Goal: Task Accomplishment & Management: Complete application form

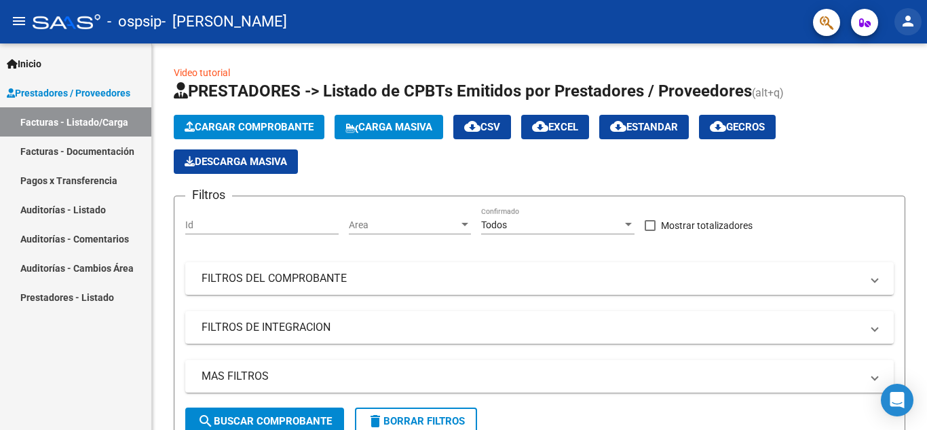
click at [904, 20] on mat-icon "person" at bounding box center [908, 21] width 16 height 16
click at [909, 21] on div at bounding box center [463, 215] width 927 height 430
click at [271, 126] on span "Cargar Comprobante" at bounding box center [249, 127] width 129 height 12
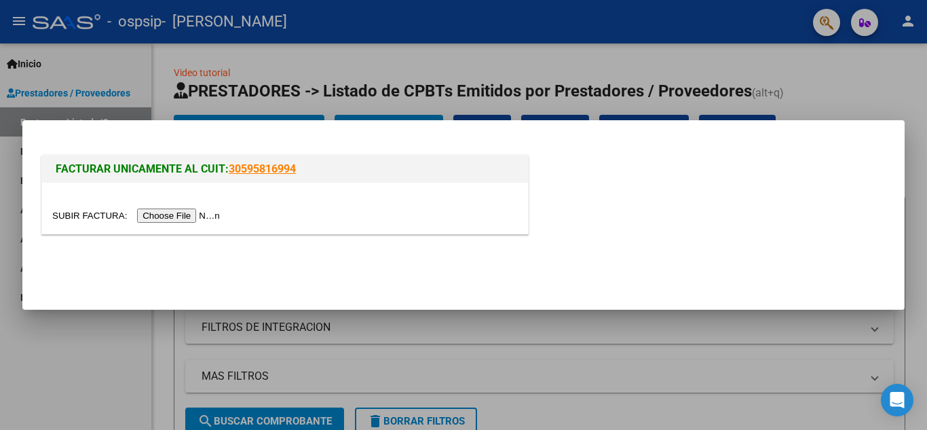
click at [203, 211] on input "file" at bounding box center [138, 215] width 172 height 14
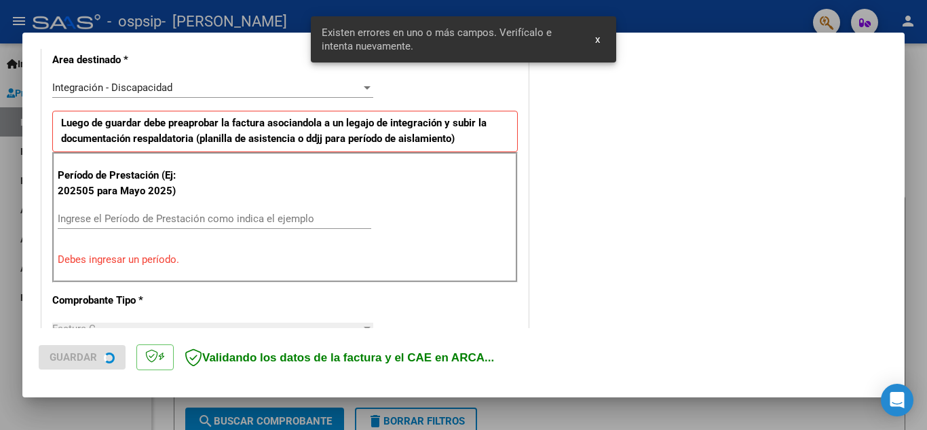
scroll to position [307, 0]
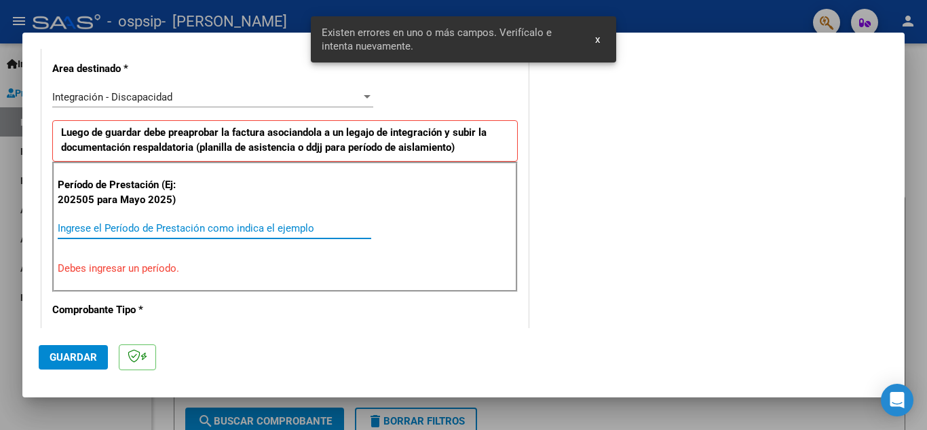
click at [126, 223] on input "Ingrese el Período de Prestación como indica el ejemplo" at bounding box center [215, 228] width 314 height 12
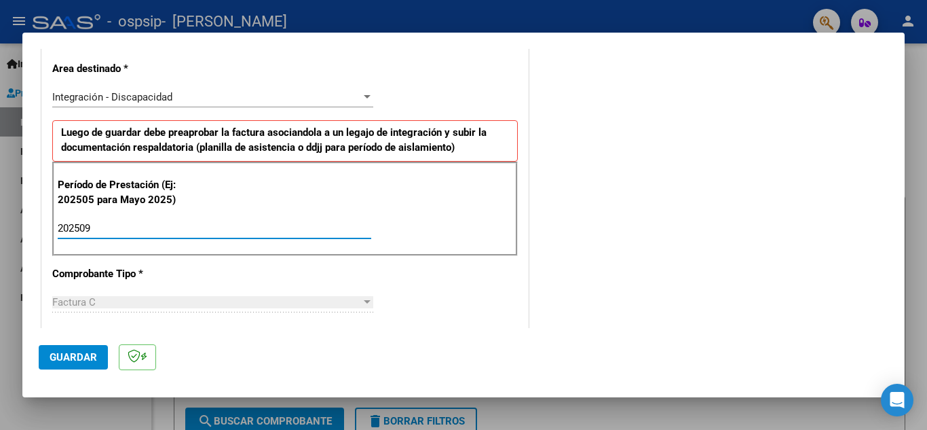
type input "202509"
click at [113, 292] on div "Factura C Seleccionar Tipo" at bounding box center [212, 302] width 321 height 20
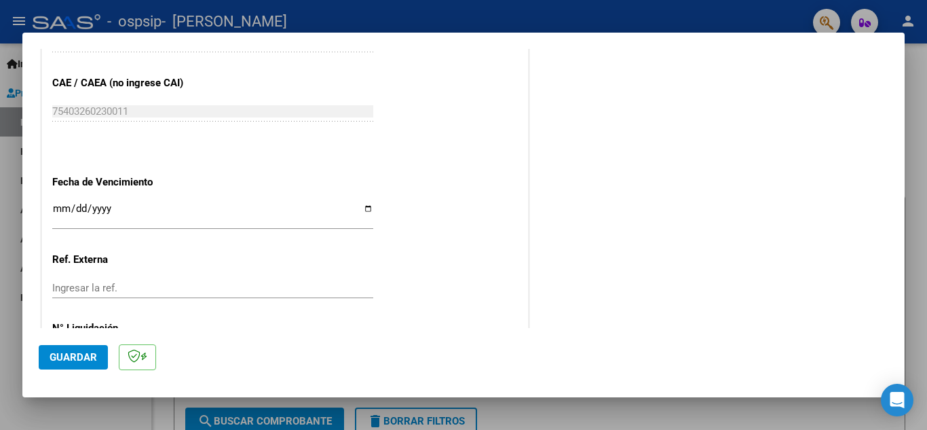
scroll to position [877, 0]
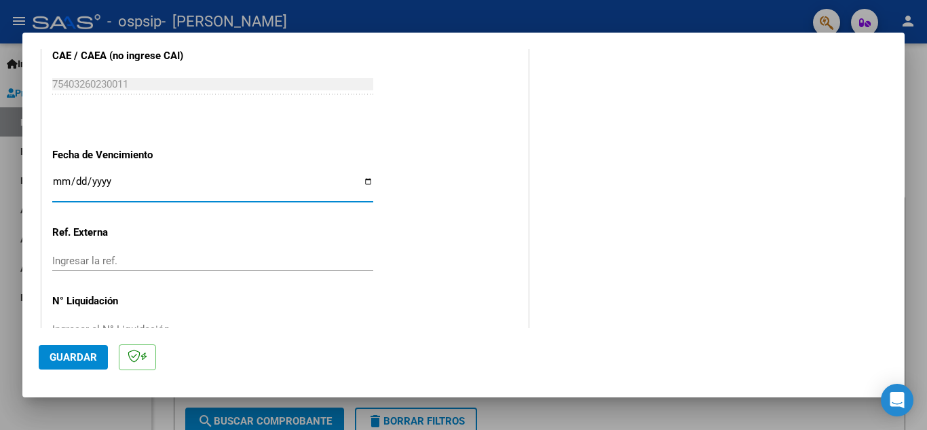
click at [363, 183] on input "Ingresar la fecha" at bounding box center [212, 187] width 321 height 22
type input "[DATE]"
click at [77, 363] on span "Guardar" at bounding box center [74, 357] width 48 height 12
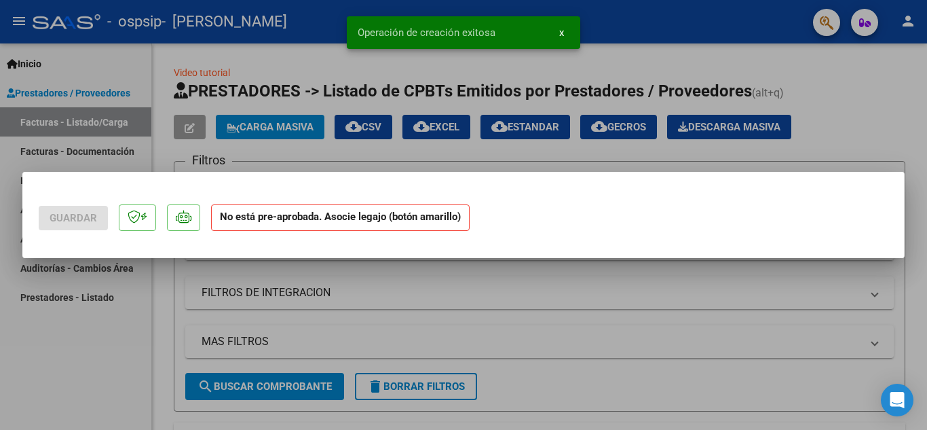
scroll to position [0, 0]
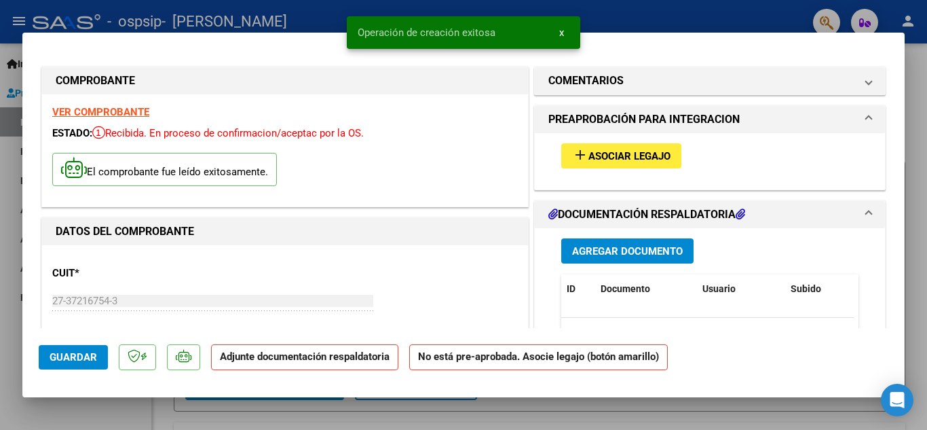
click at [653, 147] on button "add Asociar Legajo" at bounding box center [621, 155] width 120 height 25
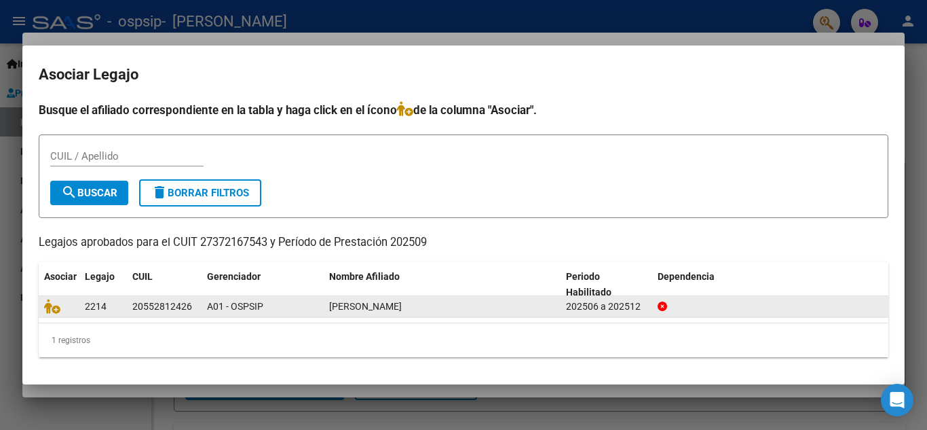
click at [94, 305] on span "2214" at bounding box center [96, 306] width 22 height 11
click at [164, 303] on div "20552812426" at bounding box center [162, 307] width 60 height 16
click at [50, 309] on icon at bounding box center [52, 306] width 16 height 15
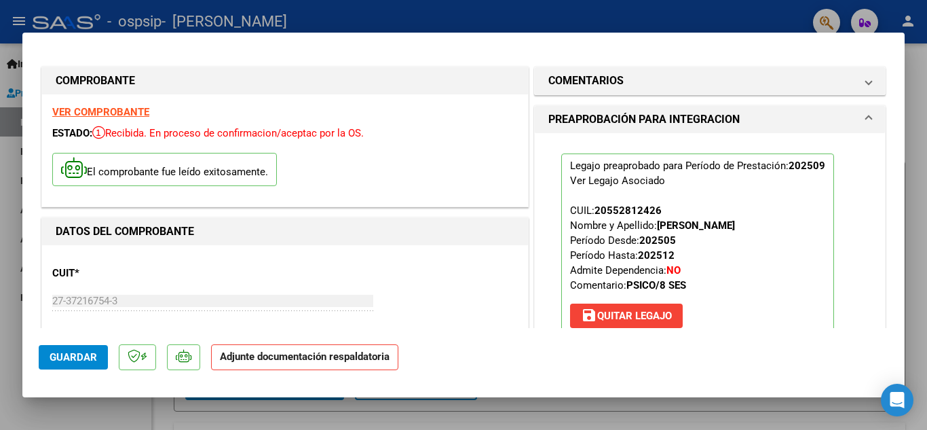
click at [501, 333] on mat-dialog-actions "Guardar Adjunte documentación respaldatoria" at bounding box center [464, 355] width 850 height 54
click at [852, 314] on div "Legajo preaprobado para Período de Prestación: 202509 Ver Legajo Asociado CUIL:…" at bounding box center [710, 243] width 318 height 221
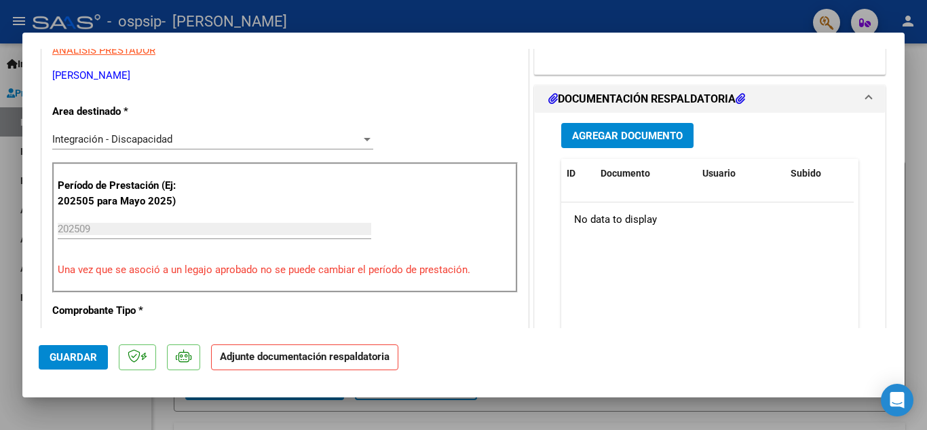
scroll to position [301, 0]
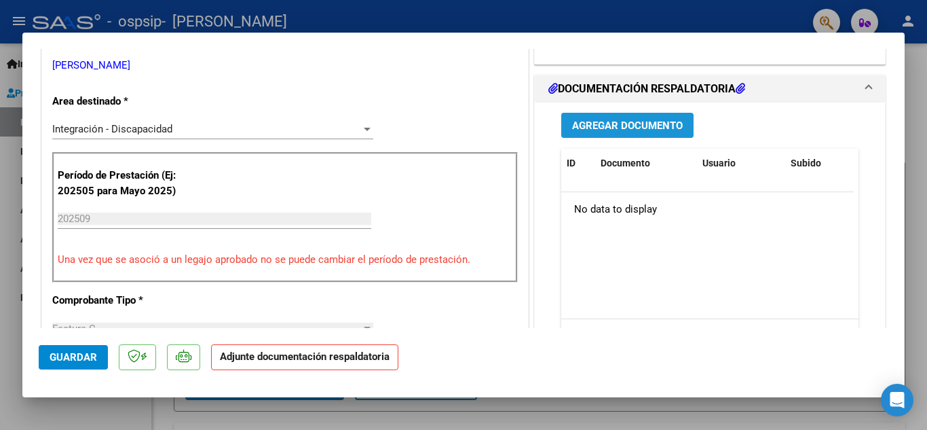
click at [643, 123] on span "Agregar Documento" at bounding box center [627, 125] width 111 height 12
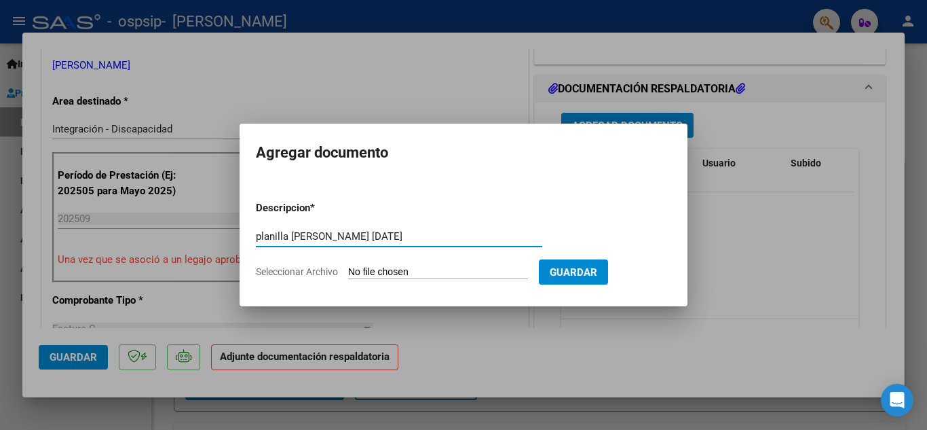
type input "planilla [PERSON_NAME] [DATE]"
click at [485, 267] on input "Seleccionar Archivo" at bounding box center [438, 272] width 180 height 13
type input "C:\fakepath\pro-Lb66OsMg.jpeg"
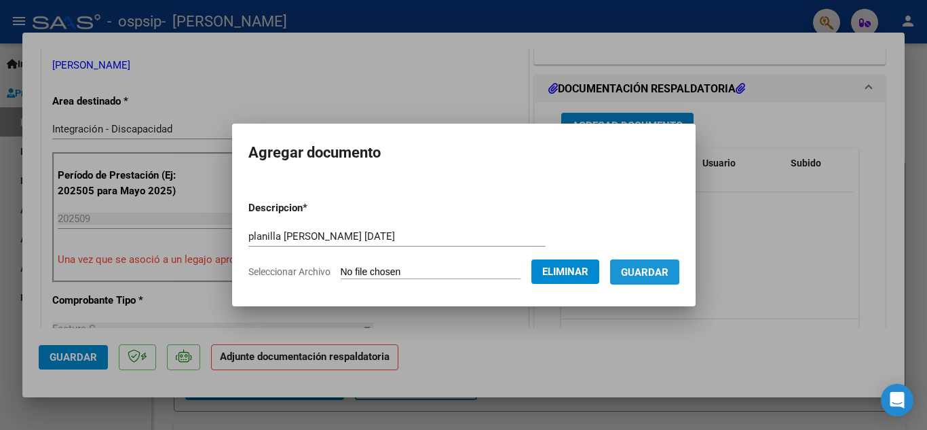
click at [645, 268] on span "Guardar" at bounding box center [645, 272] width 48 height 12
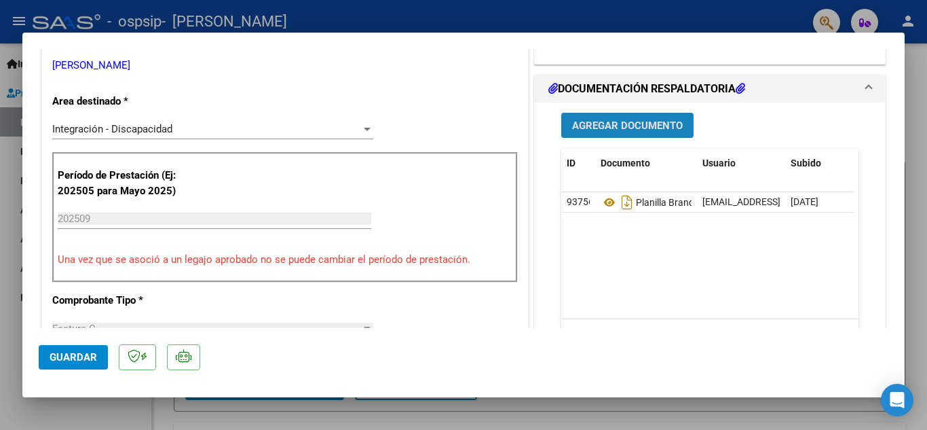
click at [619, 126] on span "Agregar Documento" at bounding box center [627, 125] width 111 height 12
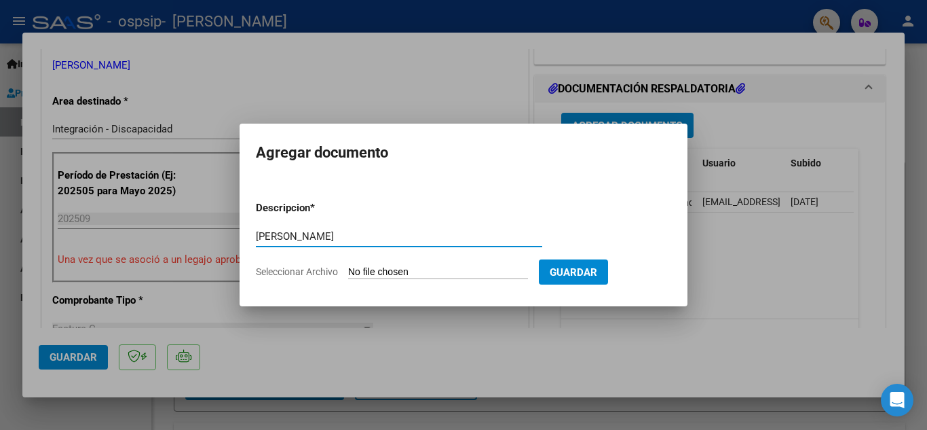
type input "[PERSON_NAME]"
click at [513, 268] on input "Seleccionar Archivo" at bounding box center [438, 272] width 180 height 13
type input "C:\fakepath\CAE BRANDON [DATE].pdf"
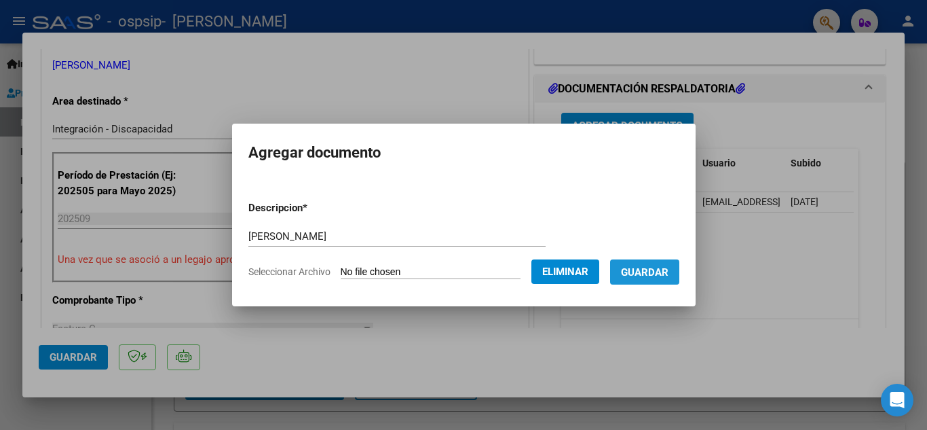
click at [658, 272] on span "Guardar" at bounding box center [645, 272] width 48 height 12
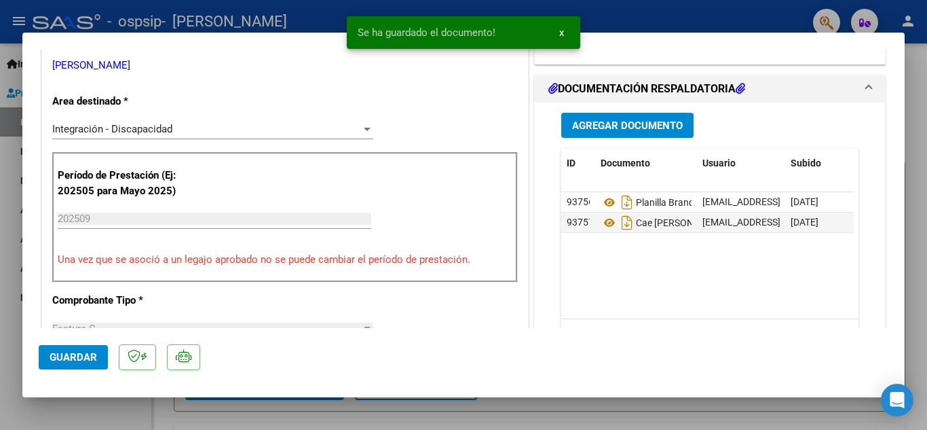
click at [612, 354] on mat-dialog-actions "Guardar" at bounding box center [464, 355] width 850 height 54
click at [64, 354] on span "Guardar" at bounding box center [74, 357] width 48 height 12
click at [921, 51] on div at bounding box center [463, 215] width 927 height 430
type input "$ 0,00"
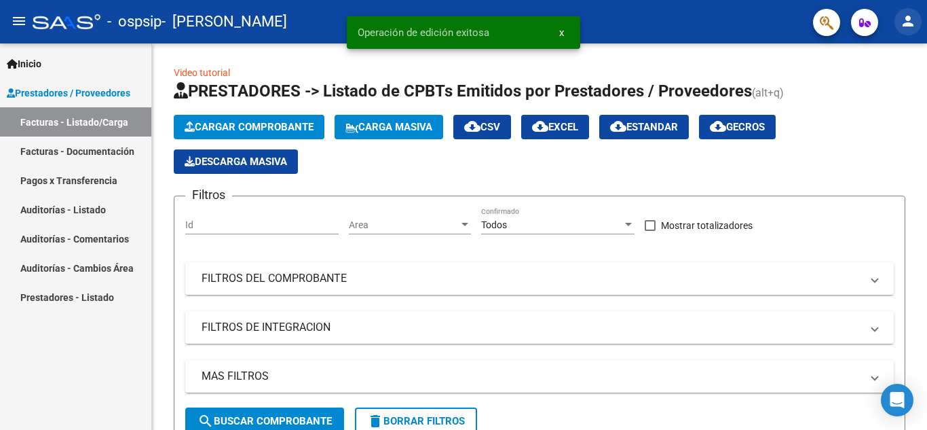
click at [909, 16] on mat-icon "person" at bounding box center [908, 21] width 16 height 16
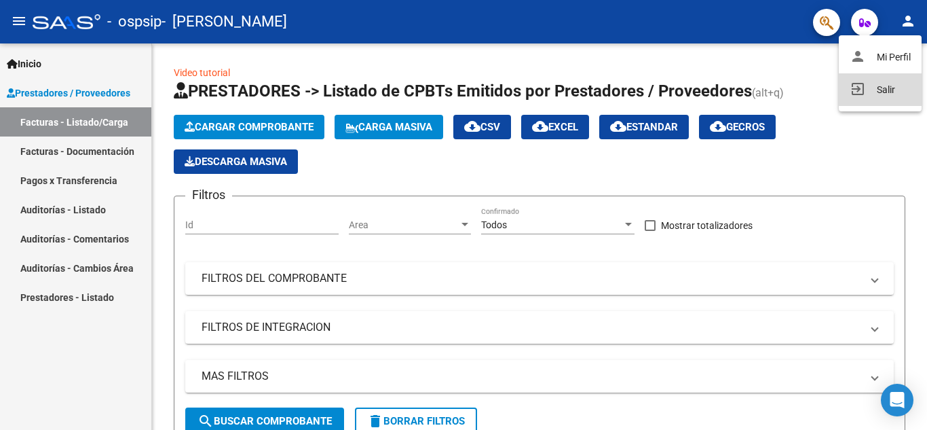
click at [880, 92] on button "exit_to_app Salir" at bounding box center [880, 89] width 83 height 33
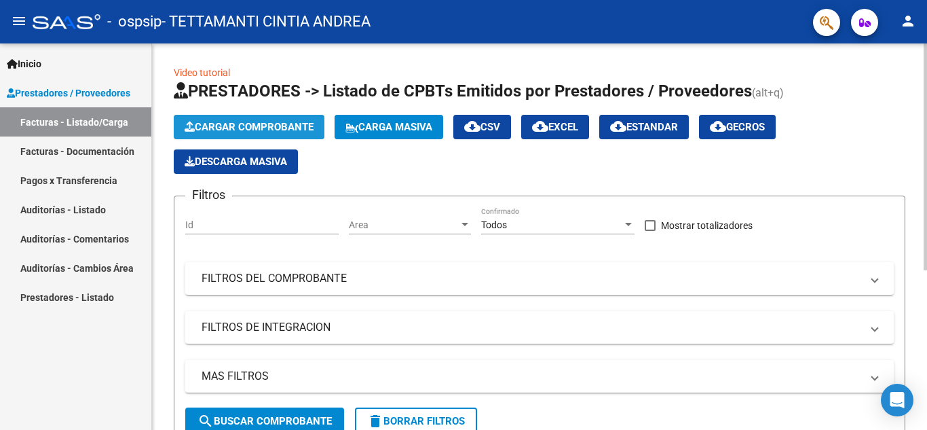
click at [276, 116] on button "Cargar Comprobante" at bounding box center [249, 127] width 151 height 24
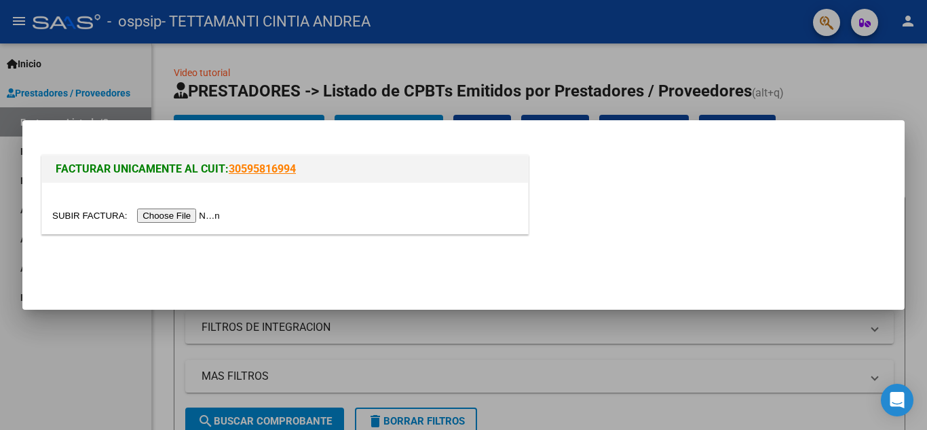
click at [206, 212] on input "file" at bounding box center [138, 215] width 172 height 14
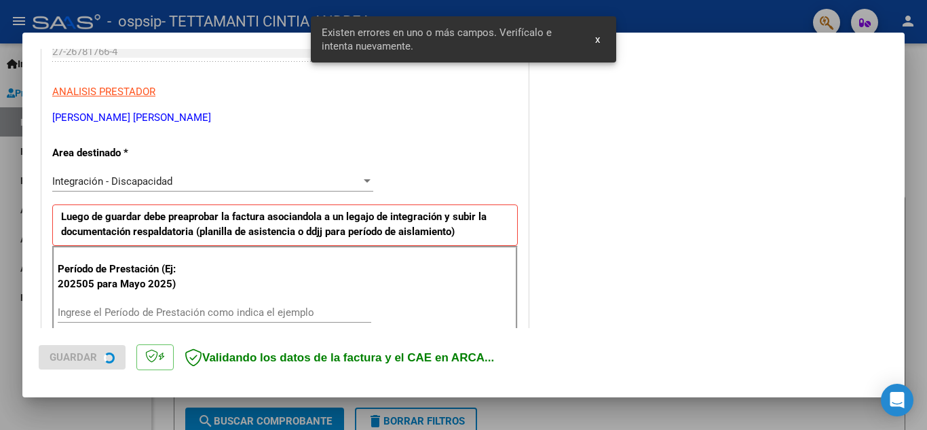
scroll to position [307, 0]
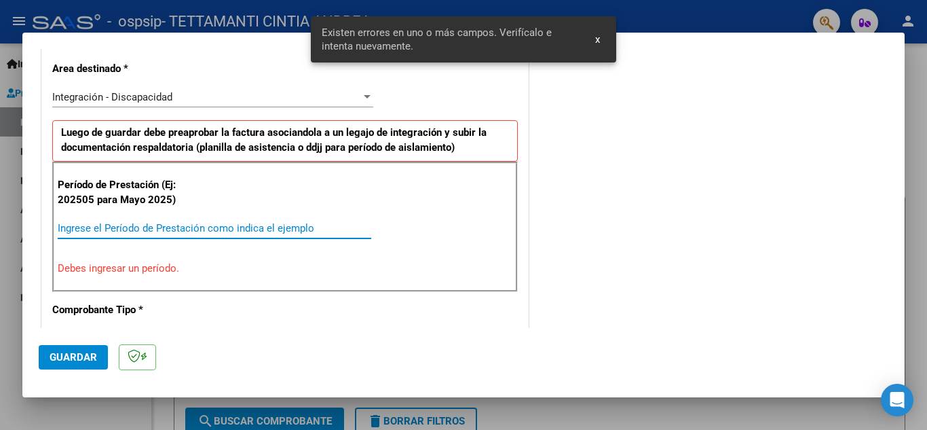
click at [169, 225] on input "Ingrese el Período de Prestación como indica el ejemplo" at bounding box center [215, 228] width 314 height 12
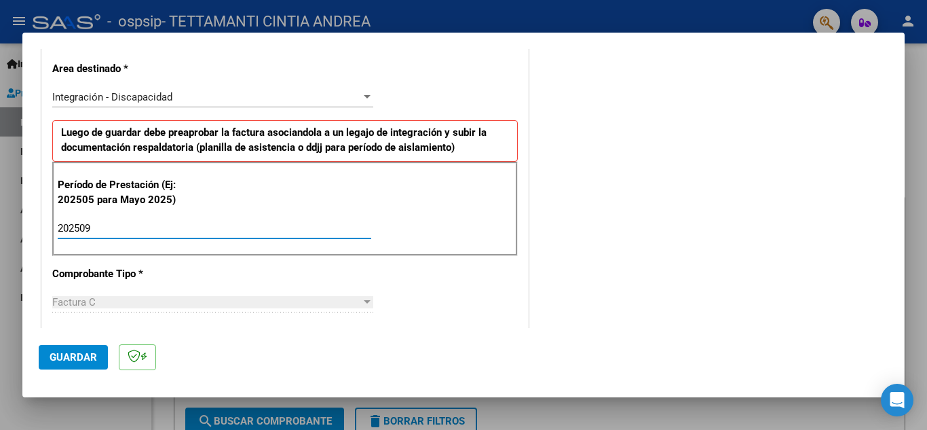
type input "202509"
click at [46, 273] on div "CUIT * 27-26781766-4 Ingresar CUIT ANALISIS PRESTADOR TETTAMANTI CINTIA ANDREA …" at bounding box center [285, 421] width 486 height 1021
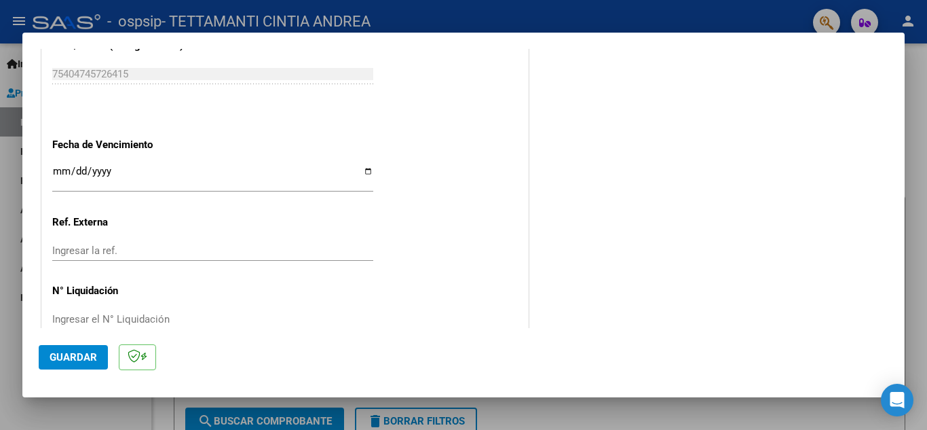
scroll to position [915, 0]
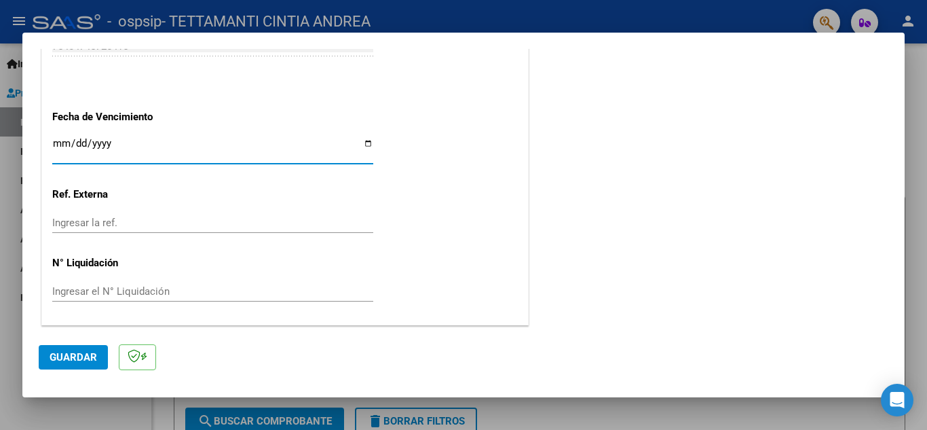
click at [364, 145] on input "Ingresar la fecha" at bounding box center [212, 149] width 321 height 22
type input "2025-10-15"
click at [92, 359] on span "Guardar" at bounding box center [74, 357] width 48 height 12
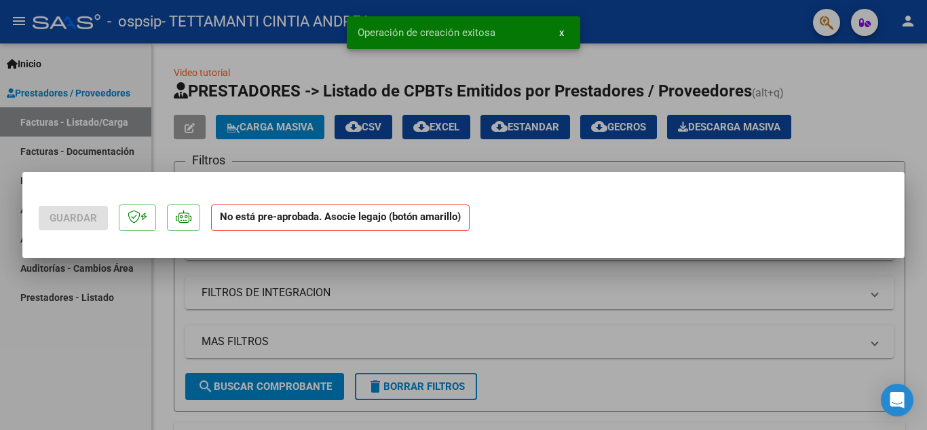
scroll to position [0, 0]
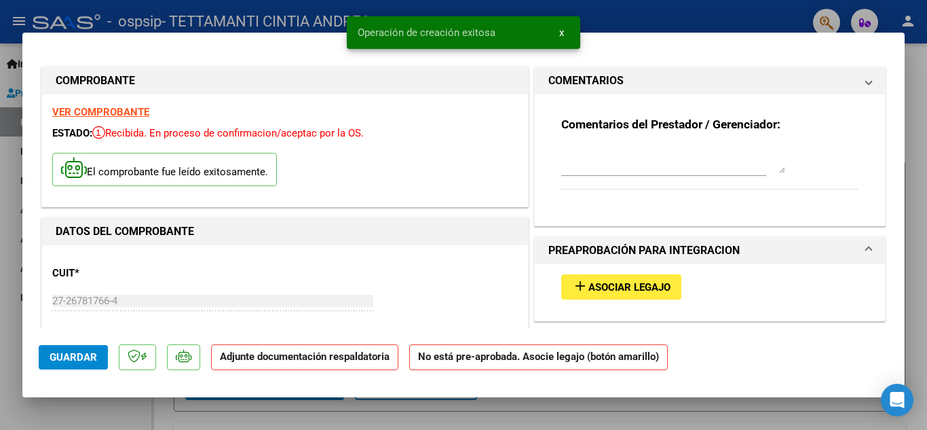
drag, startPoint x: 901, startPoint y: 271, endPoint x: 898, endPoint y: 253, distance: 17.9
click at [898, 253] on div "COMPROBANTE VER COMPROBANTE ESTADO: Recibida. En proceso de confirmacion/acepta…" at bounding box center [463, 215] width 927 height 430
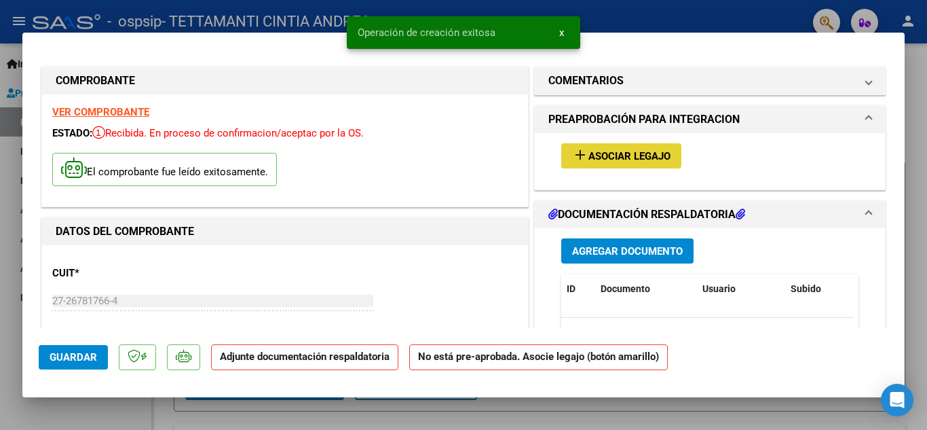
click at [641, 159] on span "Asociar Legajo" at bounding box center [629, 156] width 82 height 12
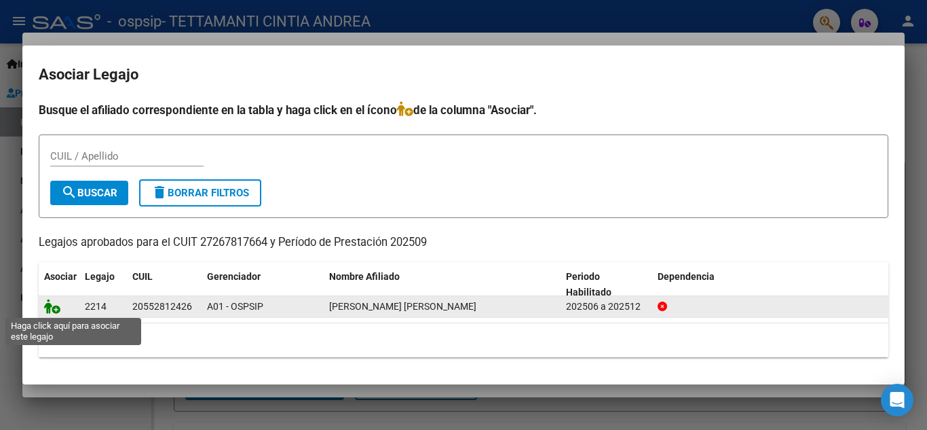
click at [50, 305] on icon at bounding box center [52, 306] width 16 height 15
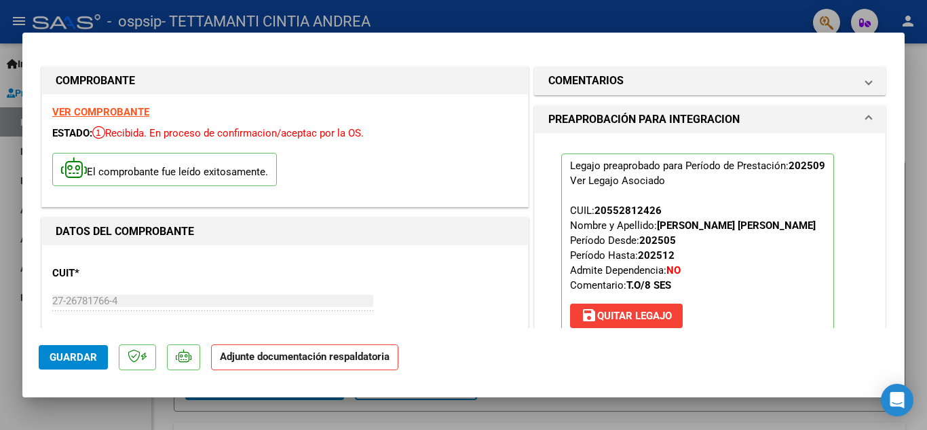
click at [852, 207] on div "Legajo preaprobado para Período de Prestación: 202509 Ver Legajo Asociado CUIL:…" at bounding box center [710, 243] width 318 height 221
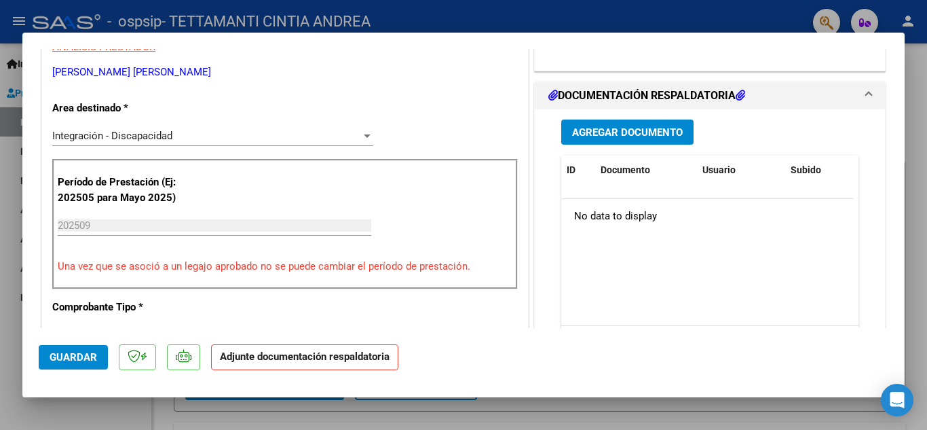
scroll to position [298, 0]
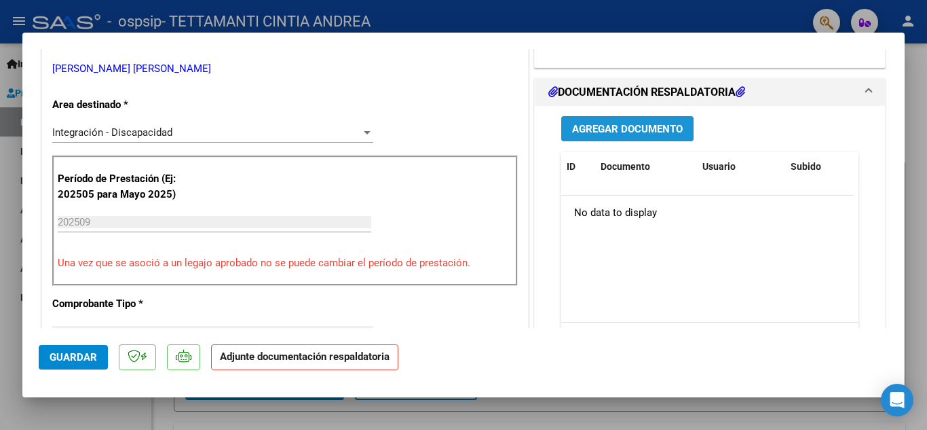
click at [622, 129] on span "Agregar Documento" at bounding box center [627, 129] width 111 height 12
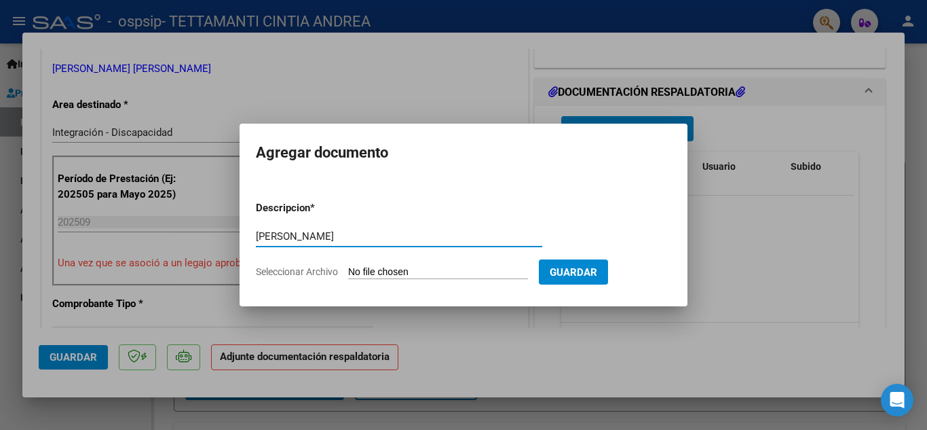
type input "[PERSON_NAME]"
click at [400, 267] on input "Seleccionar Archivo" at bounding box center [438, 272] width 180 height 13
type input "C:\fakepath\Constatación de Comprobantes _ AFIP GONZALEZ BRANDON.pdf"
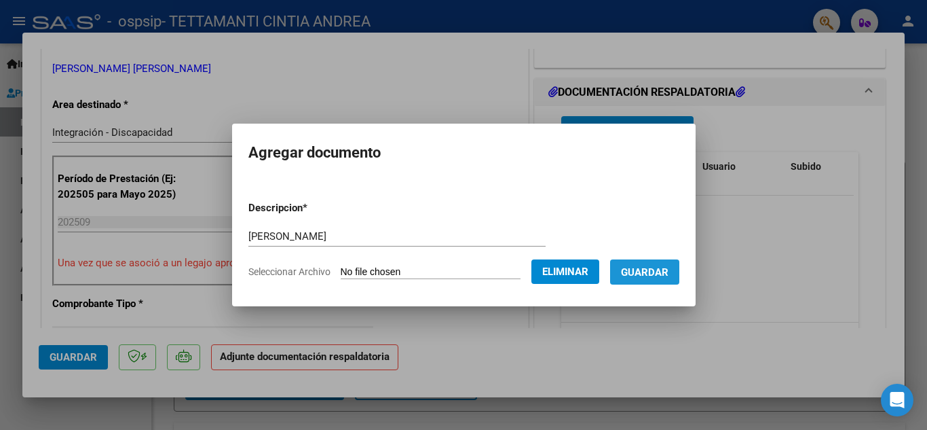
click at [668, 273] on span "Guardar" at bounding box center [645, 272] width 48 height 12
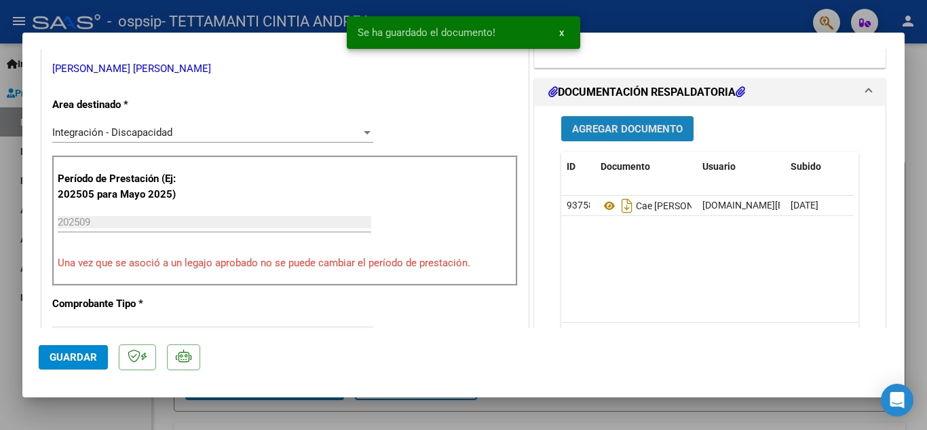
click at [624, 126] on span "Agregar Documento" at bounding box center [627, 129] width 111 height 12
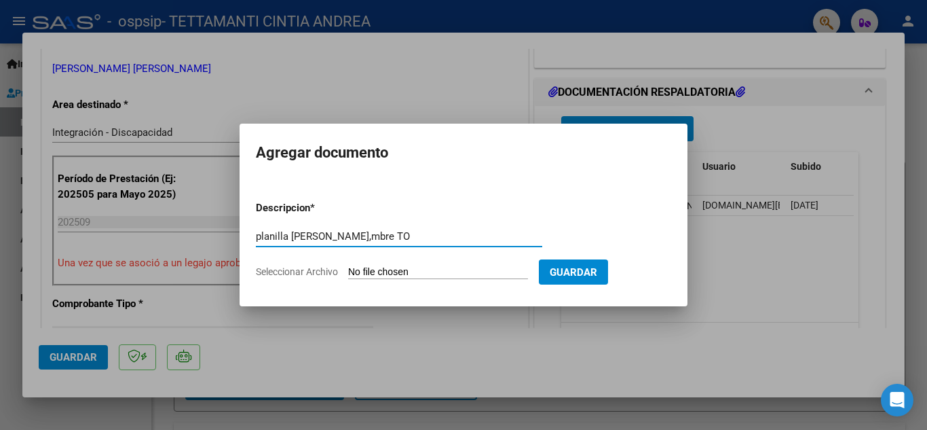
click at [361, 238] on input "planilla Brandon septie,mbre TO" at bounding box center [399, 236] width 286 height 12
type input "planilla Brandon septiembre TO"
click at [472, 267] on input "Seleccionar Archivo" at bounding box center [438, 272] width 180 height 13
type input "C:\fakepath\pro-Av0uWmt8.jpeg"
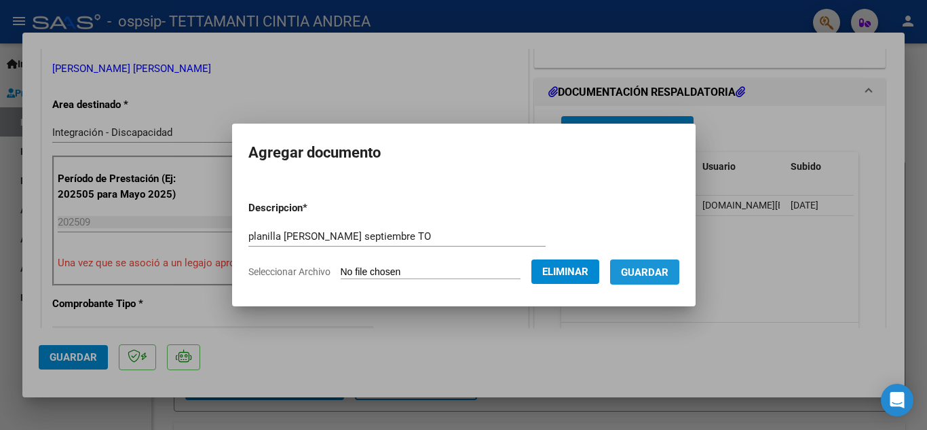
click at [665, 269] on span "Guardar" at bounding box center [645, 272] width 48 height 12
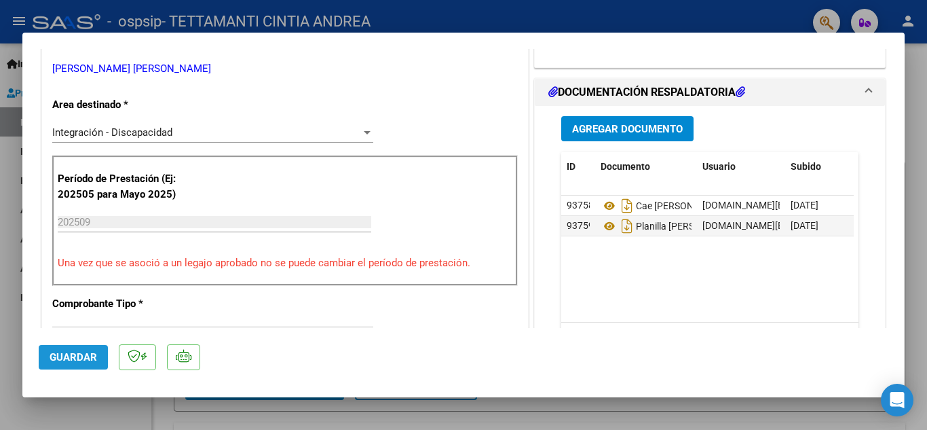
click at [83, 360] on span "Guardar" at bounding box center [74, 357] width 48 height 12
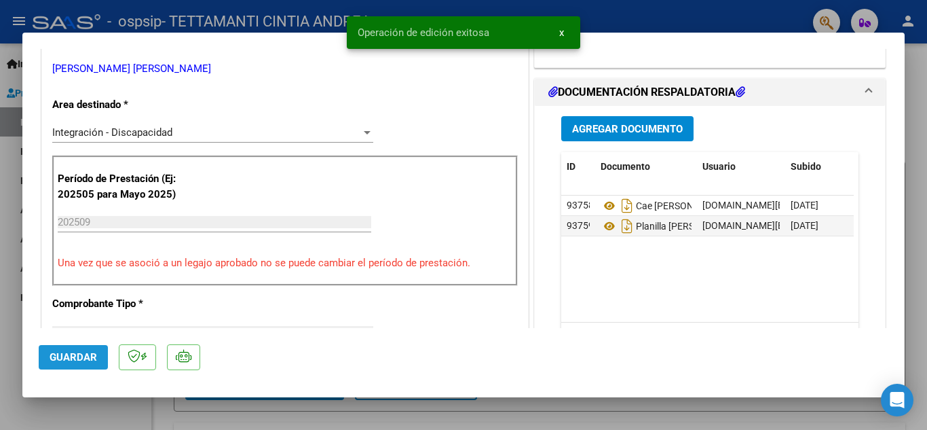
click at [83, 360] on span "Guardar" at bounding box center [74, 357] width 48 height 12
click at [926, 61] on div at bounding box center [463, 215] width 927 height 430
type input "$ 0,00"
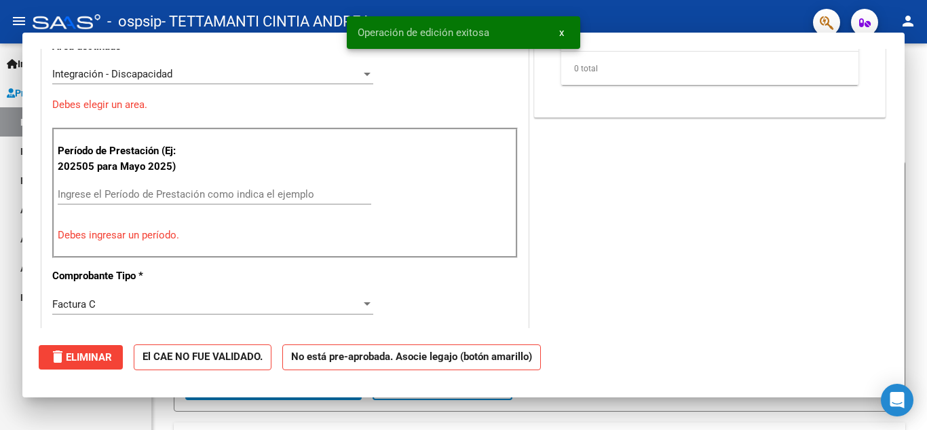
scroll to position [240, 0]
